Goal: Task Accomplishment & Management: Use online tool/utility

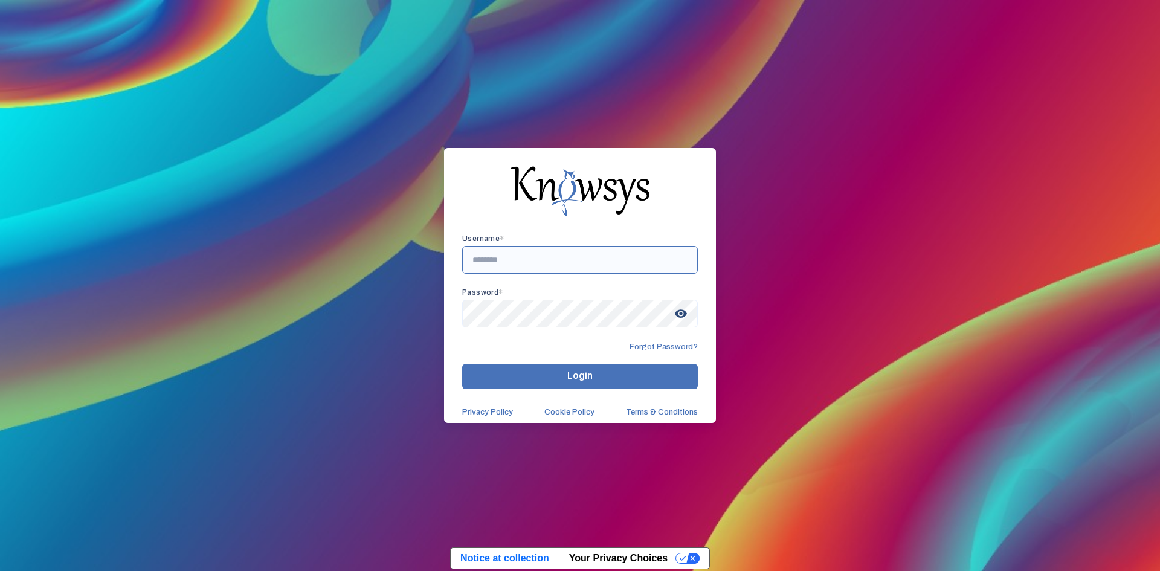
type input "**********"
click at [598, 376] on button "Login" at bounding box center [580, 376] width 236 height 25
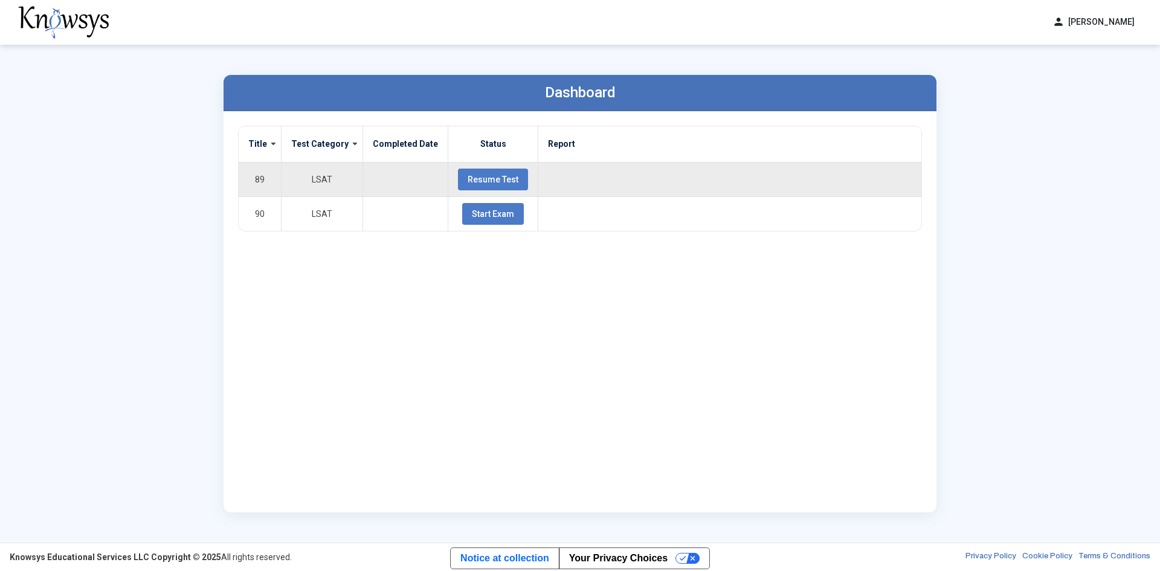
click at [497, 171] on button "Resume Test" at bounding box center [493, 180] width 70 height 22
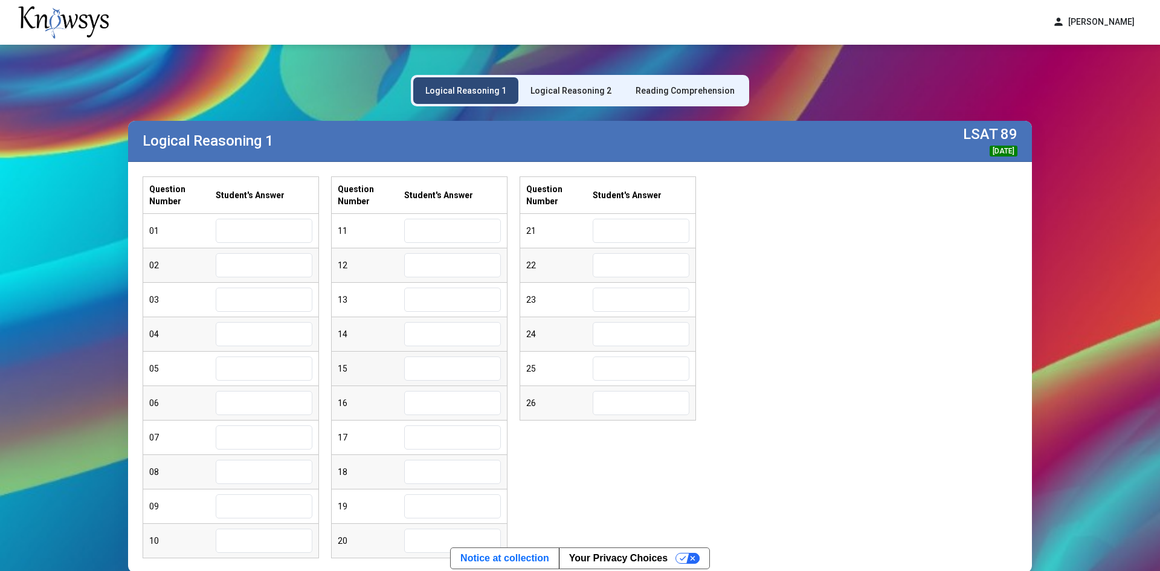
scroll to position [100, 0]
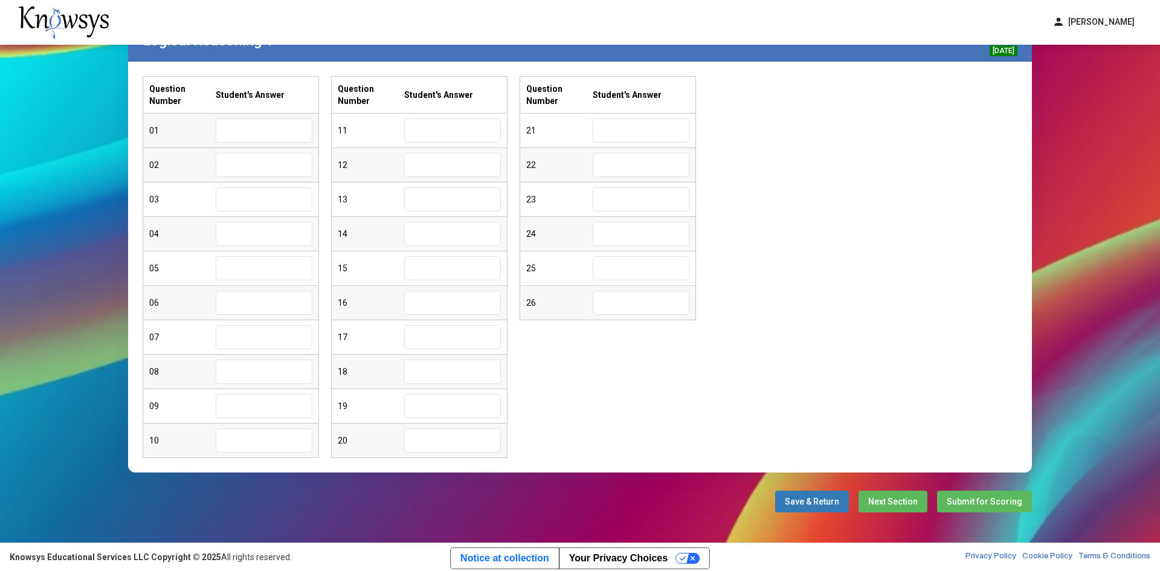
click at [256, 127] on input "text" at bounding box center [264, 130] width 97 height 24
click at [822, 501] on span "Save & Return" at bounding box center [812, 502] width 54 height 10
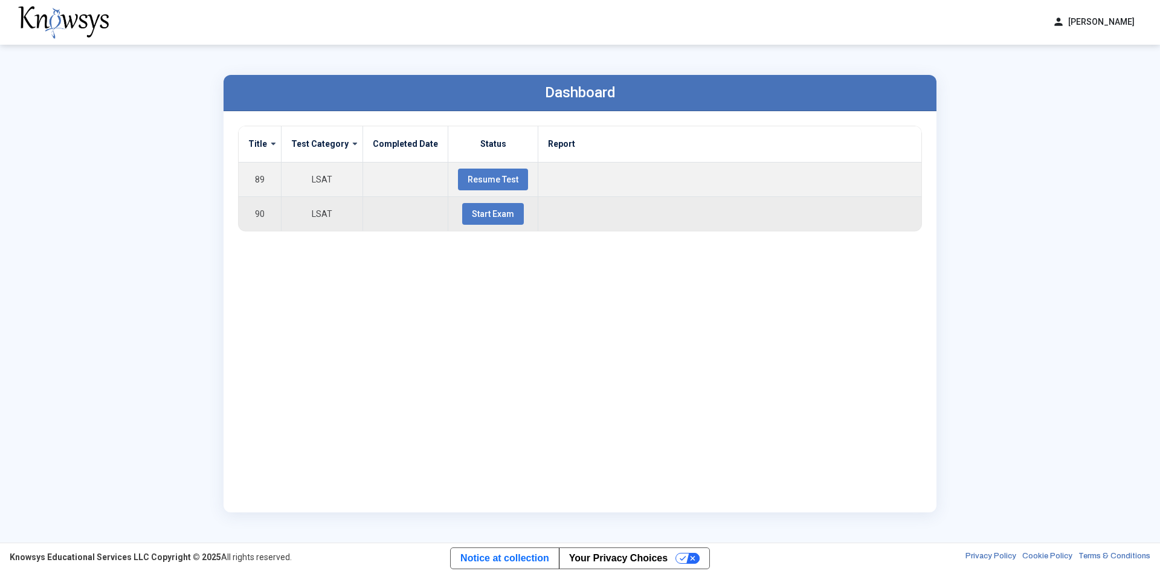
click at [487, 220] on button "Start Exam" at bounding box center [493, 214] width 62 height 22
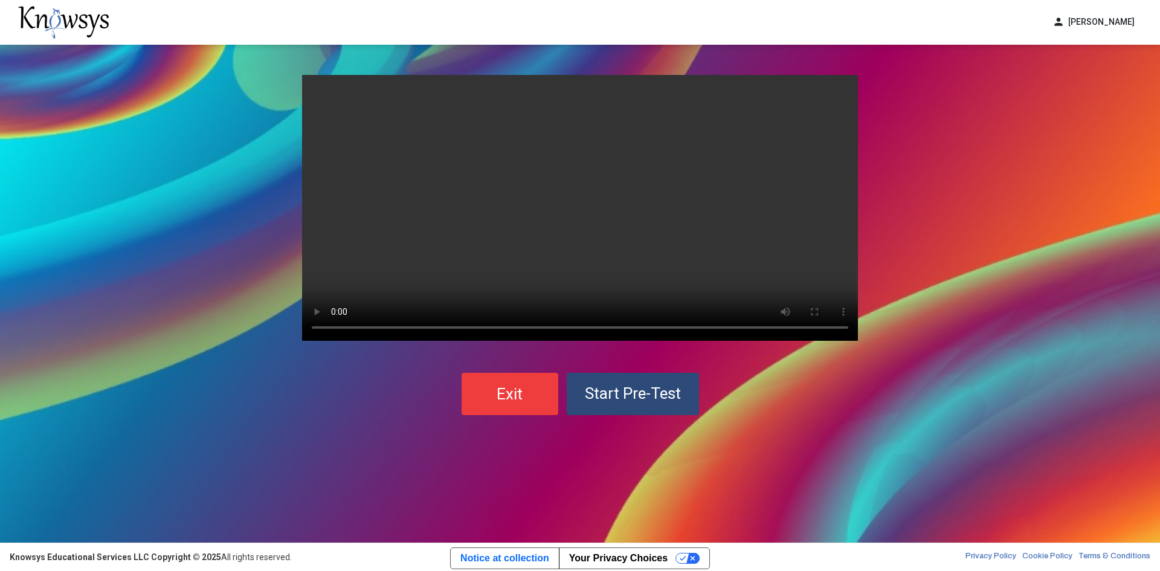
click at [603, 384] on span "Start Pre-Test" at bounding box center [633, 393] width 96 height 18
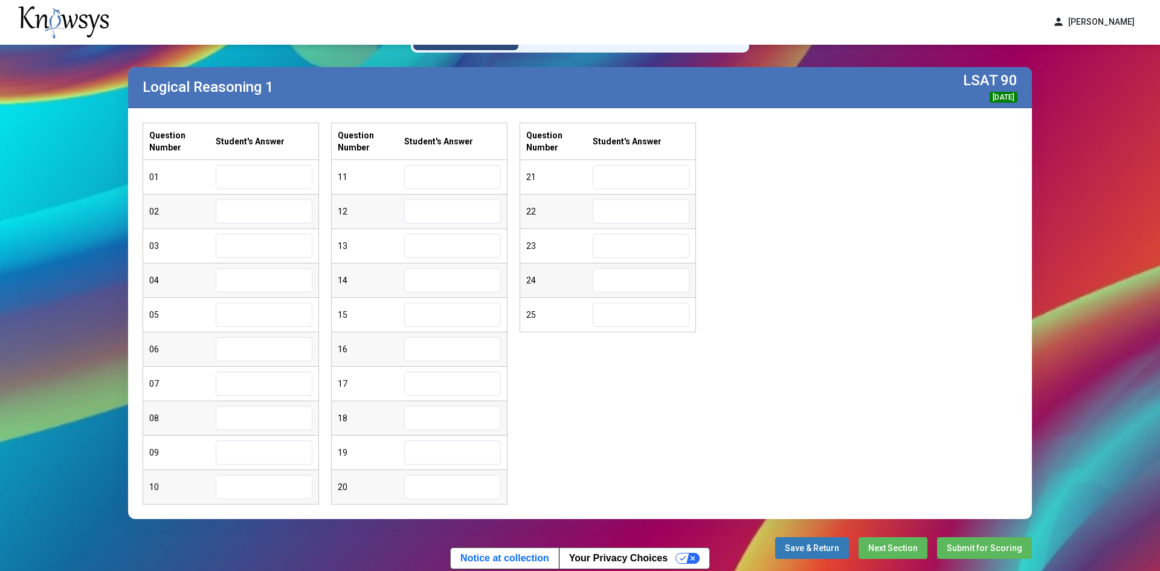
scroll to position [100, 0]
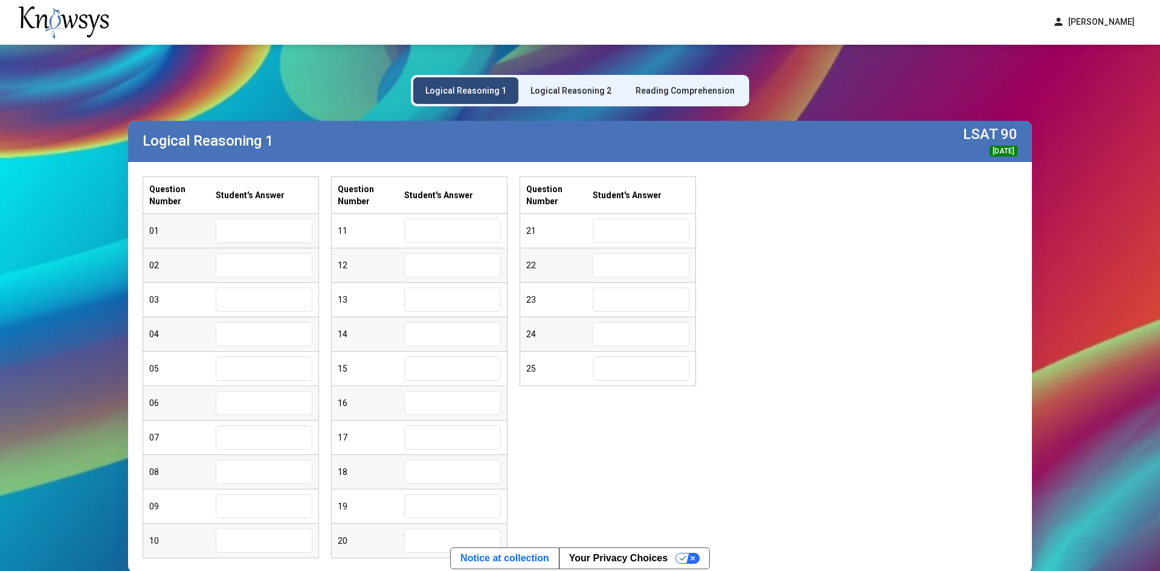
click at [263, 232] on input "text" at bounding box center [264, 231] width 97 height 24
type input "*"
click at [256, 228] on input "*" at bounding box center [264, 231] width 97 height 24
